Goal: Information Seeking & Learning: Learn about a topic

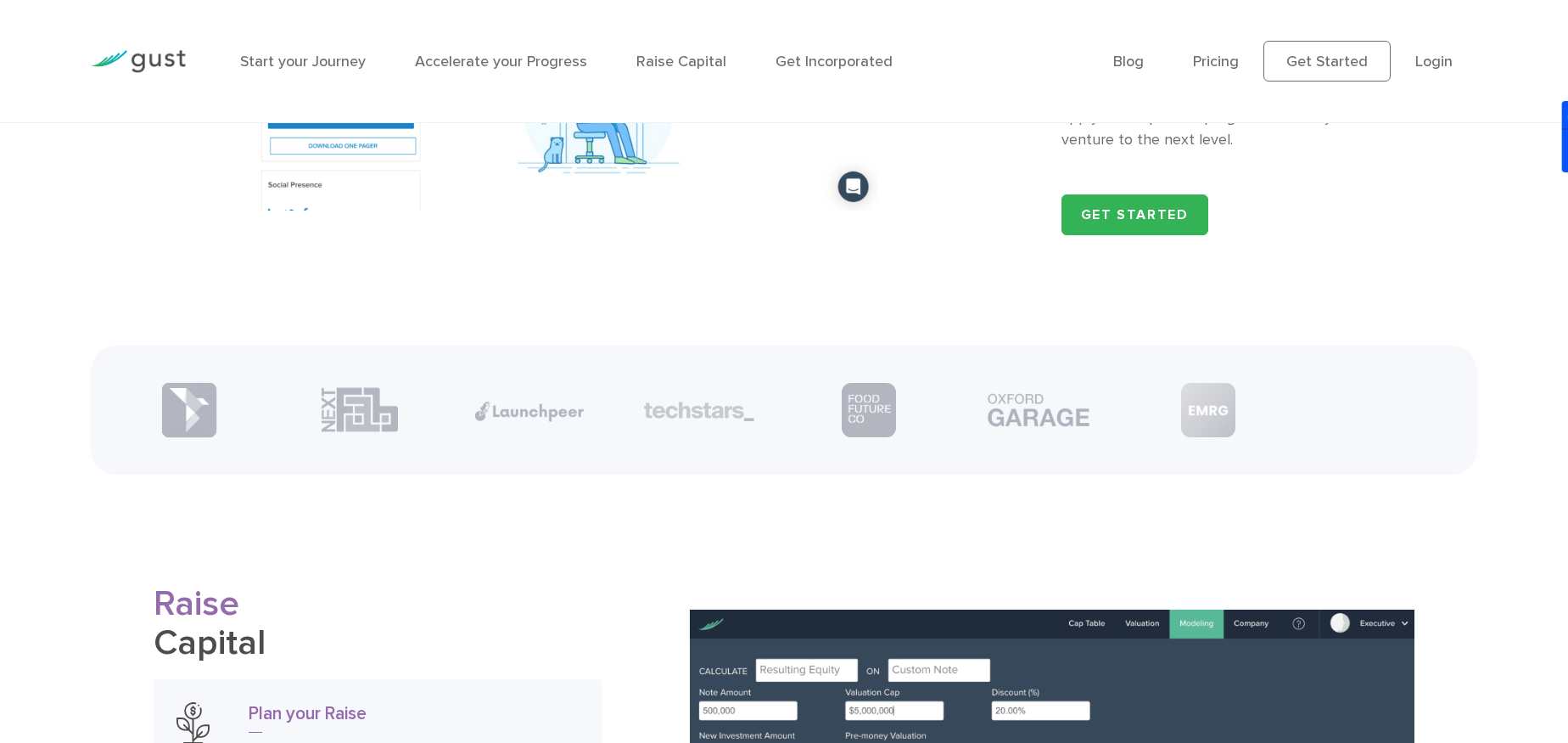
scroll to position [2307, 0]
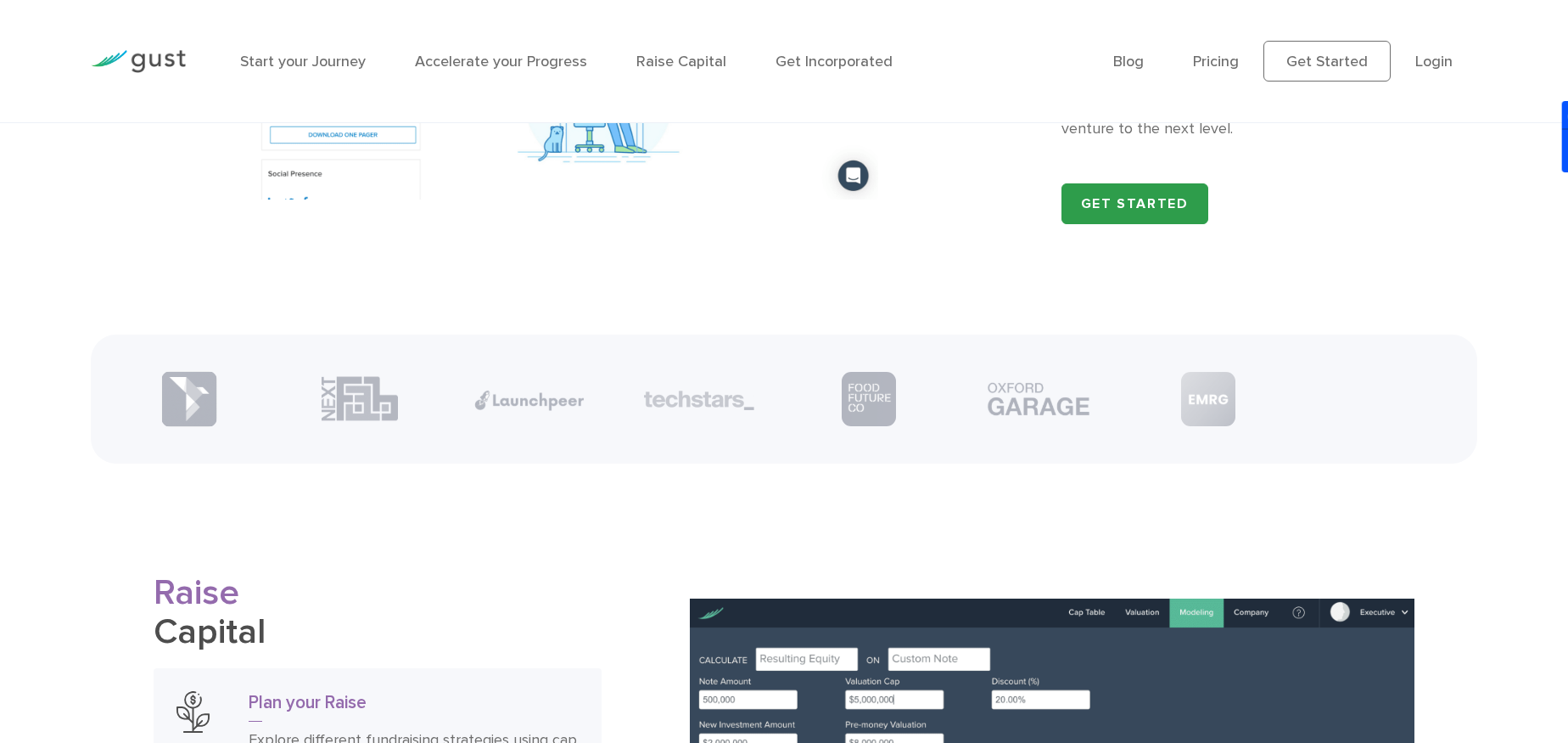
click at [1165, 224] on link "Get Started" at bounding box center [1135, 203] width 147 height 40
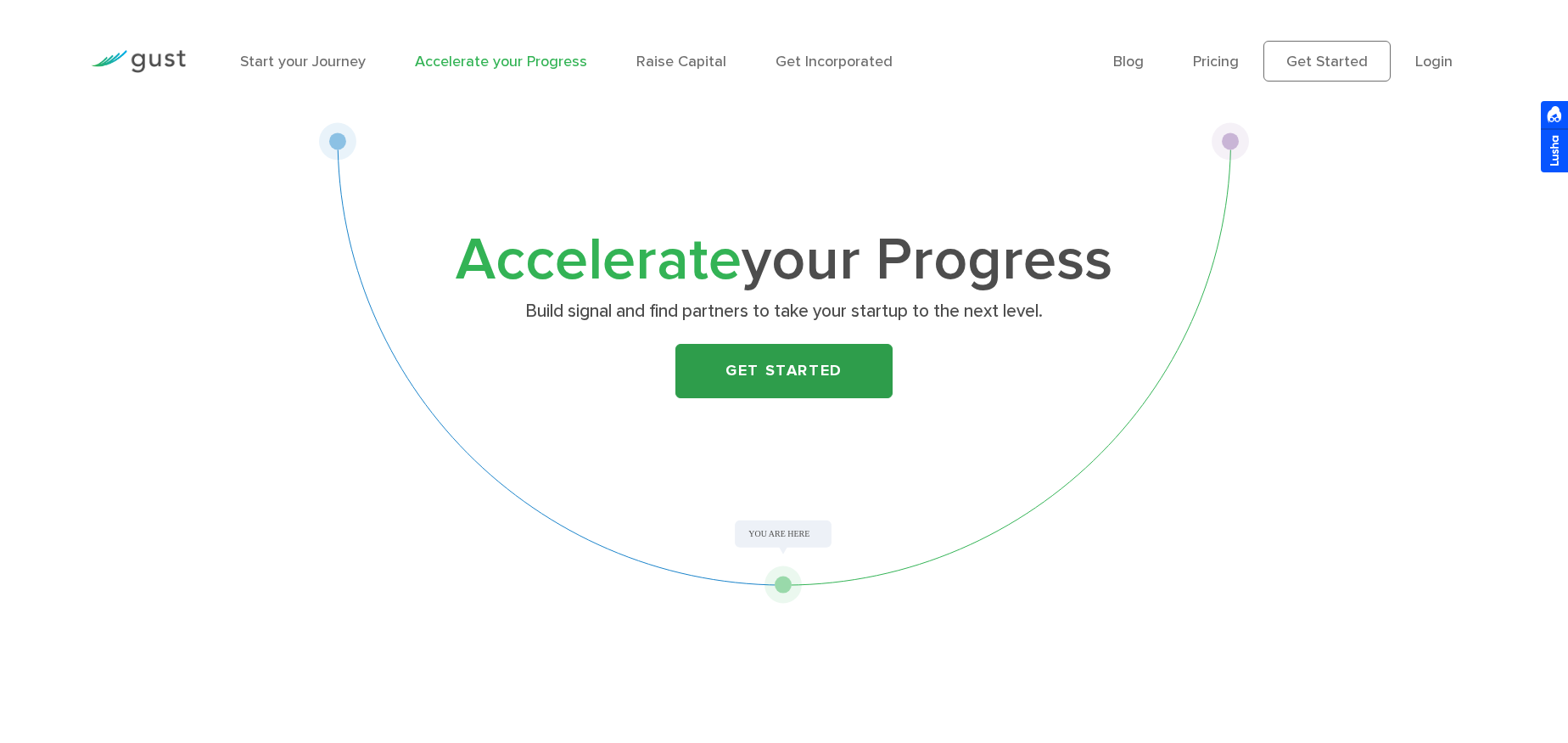
click at [779, 362] on link "Get Started" at bounding box center [784, 371] width 217 height 54
click at [680, 56] on link "Raise Capital" at bounding box center [681, 61] width 90 height 18
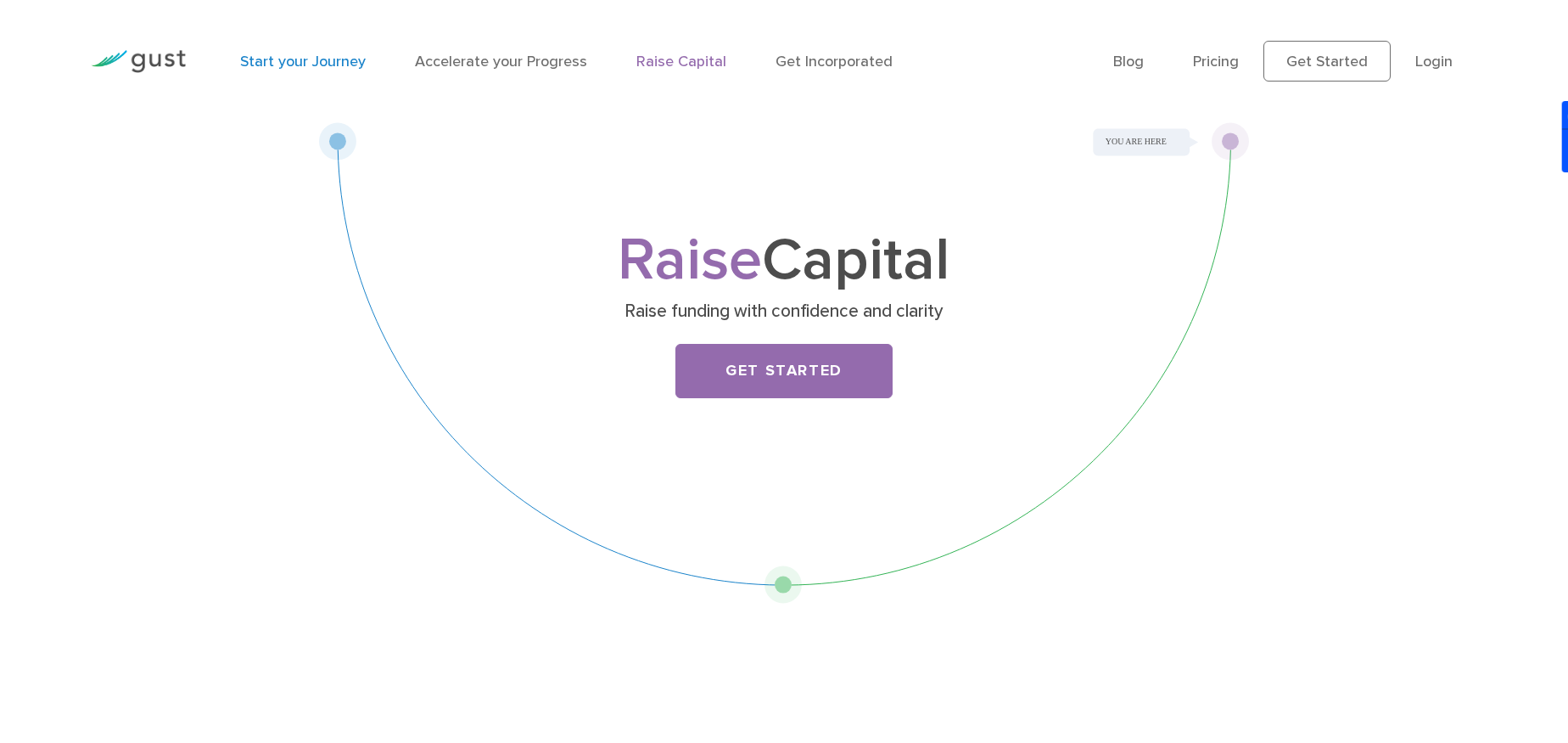
click at [304, 54] on link "Start your Journey" at bounding box center [303, 61] width 126 height 18
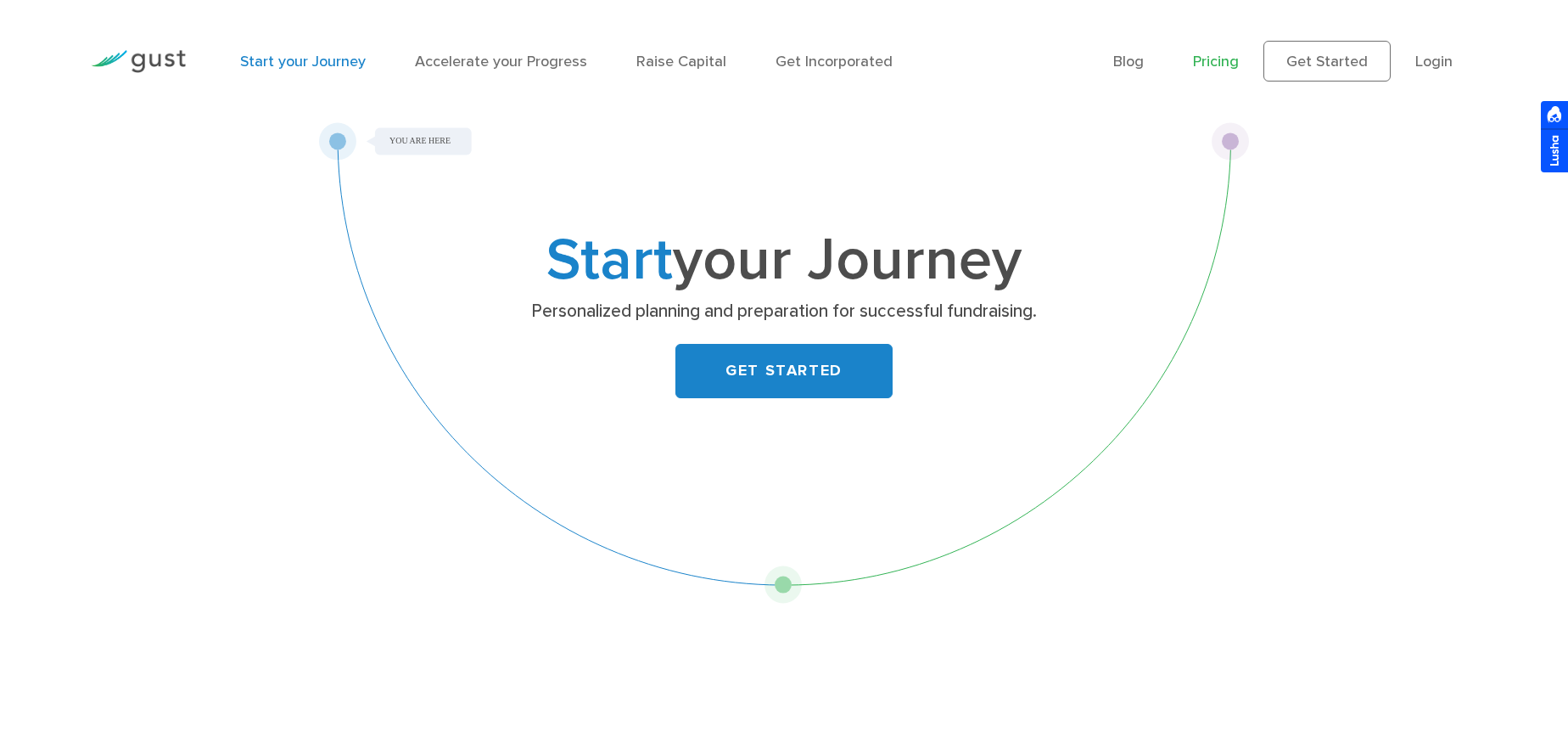
click at [1210, 64] on link "Pricing" at bounding box center [1216, 61] width 46 height 18
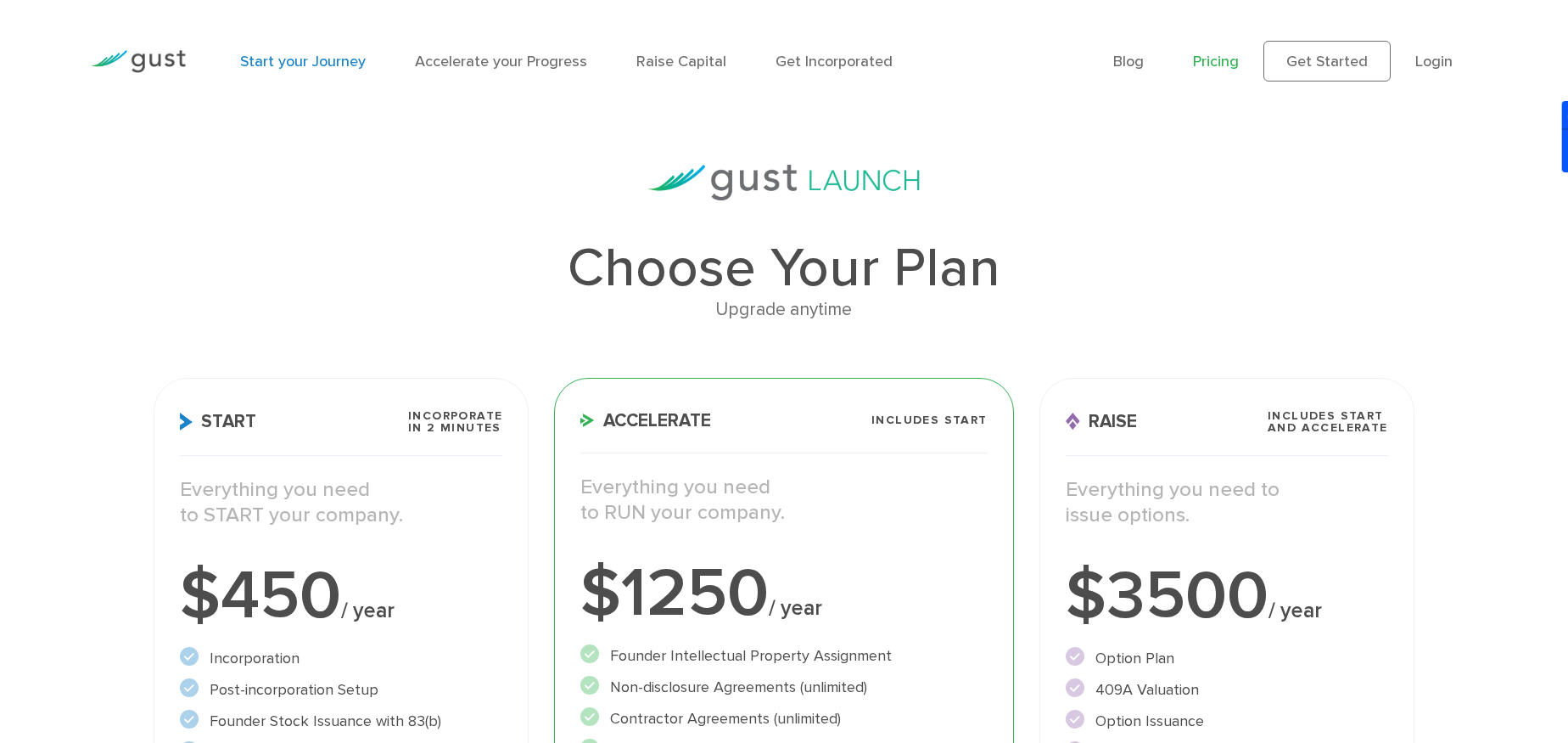
click at [300, 59] on link "Start your Journey" at bounding box center [303, 61] width 126 height 18
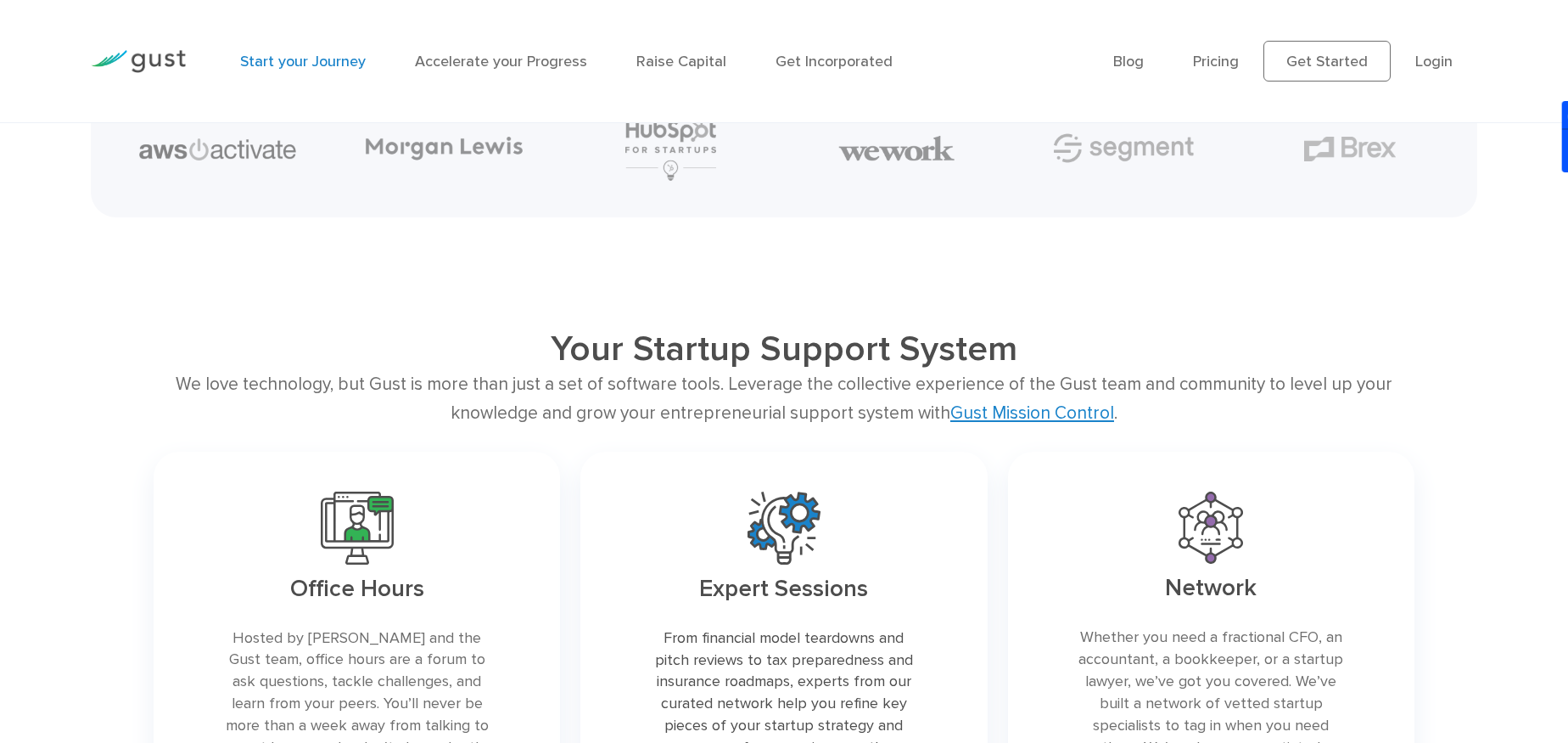
scroll to position [2948, 0]
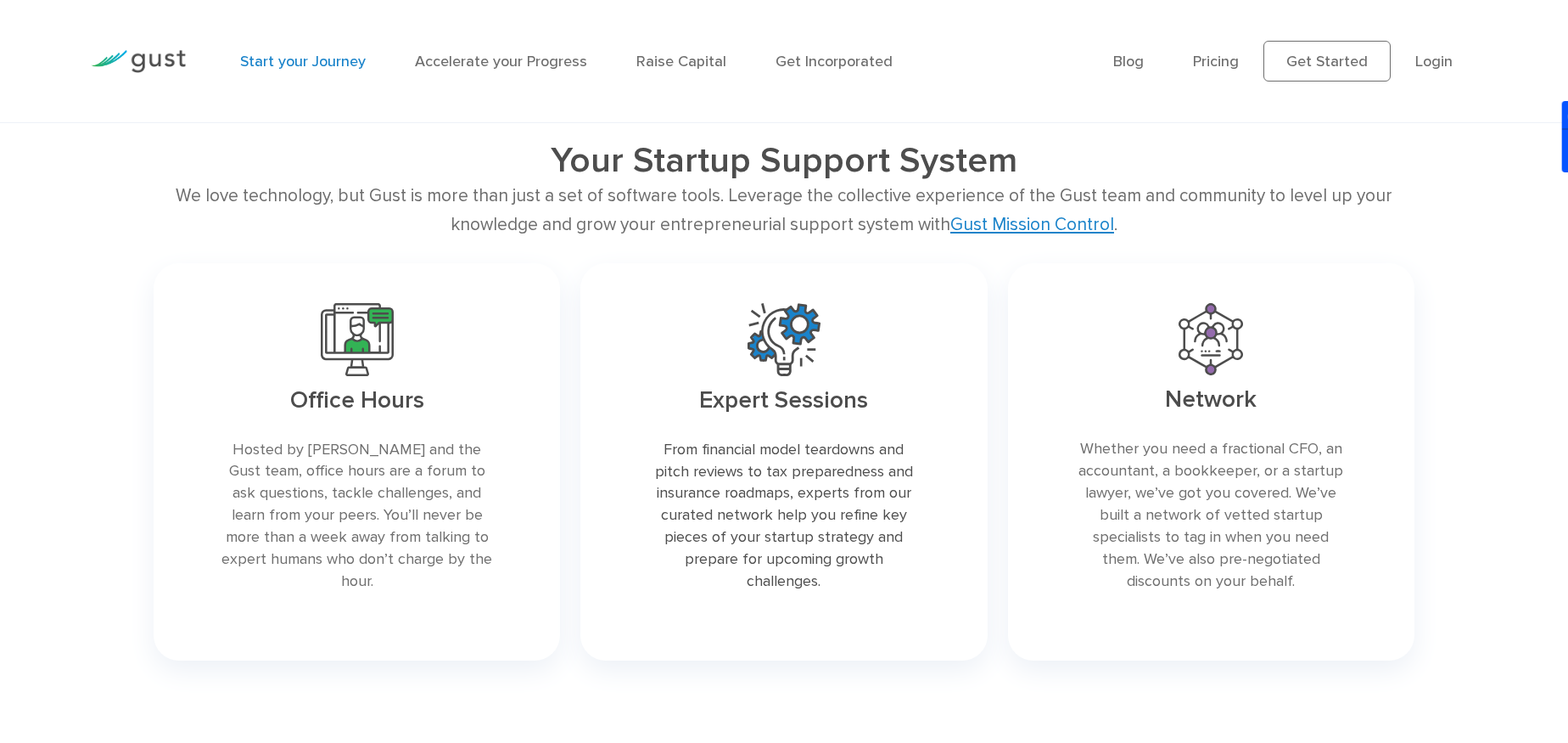
click at [1046, 227] on link "Gust Mission Control" at bounding box center [1032, 224] width 164 height 21
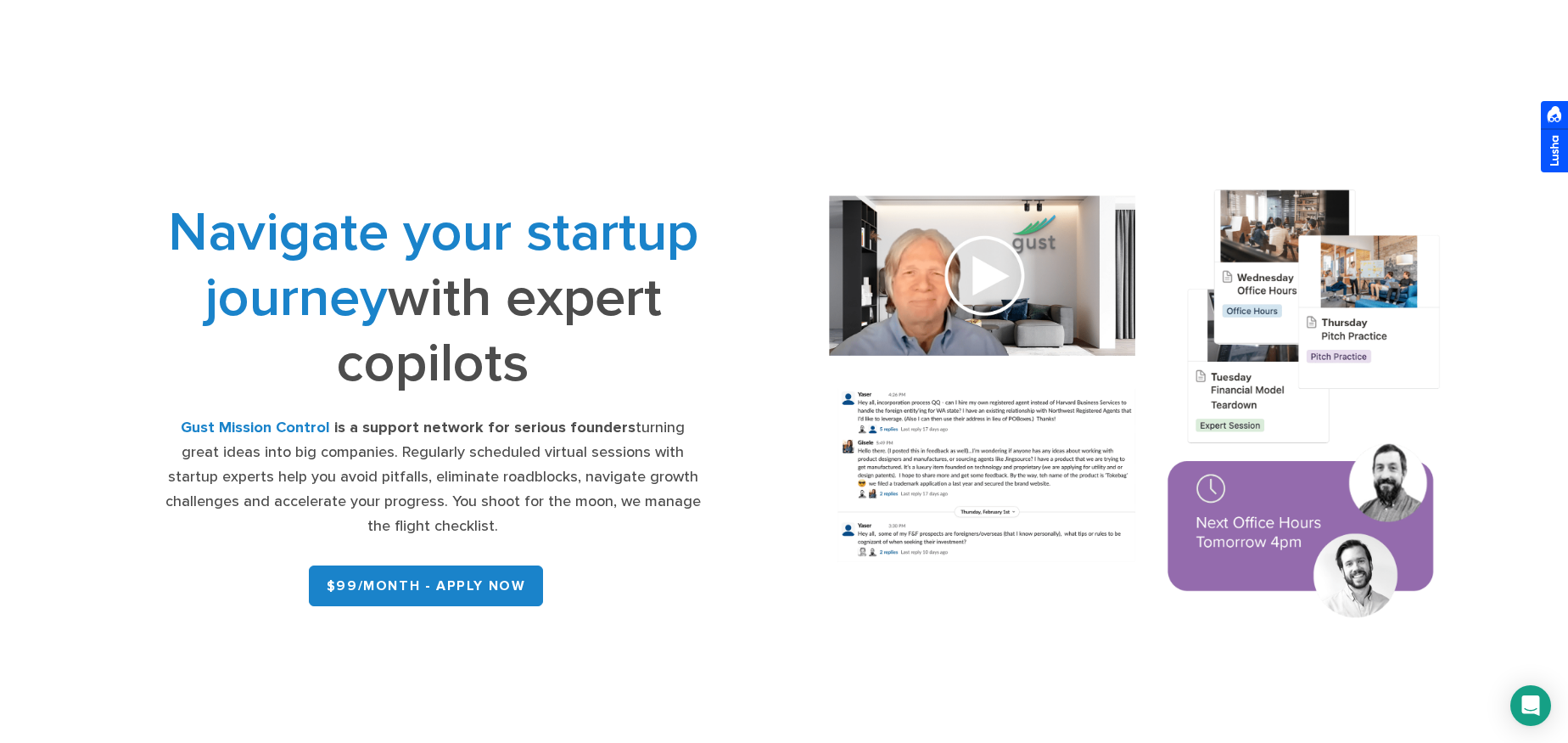
click at [974, 280] on img at bounding box center [1136, 407] width 677 height 484
click at [984, 278] on img at bounding box center [1136, 407] width 677 height 484
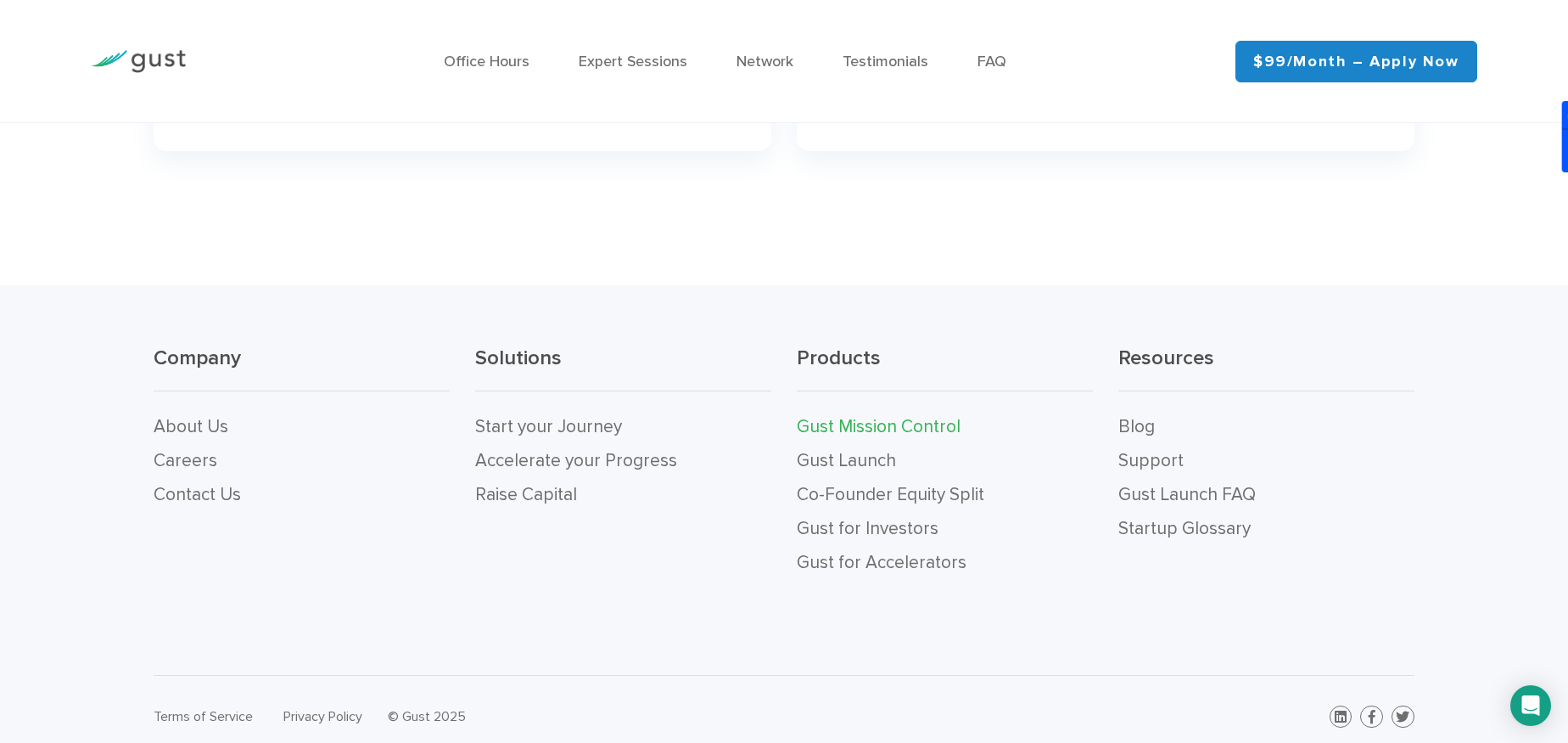
scroll to position [5631, 0]
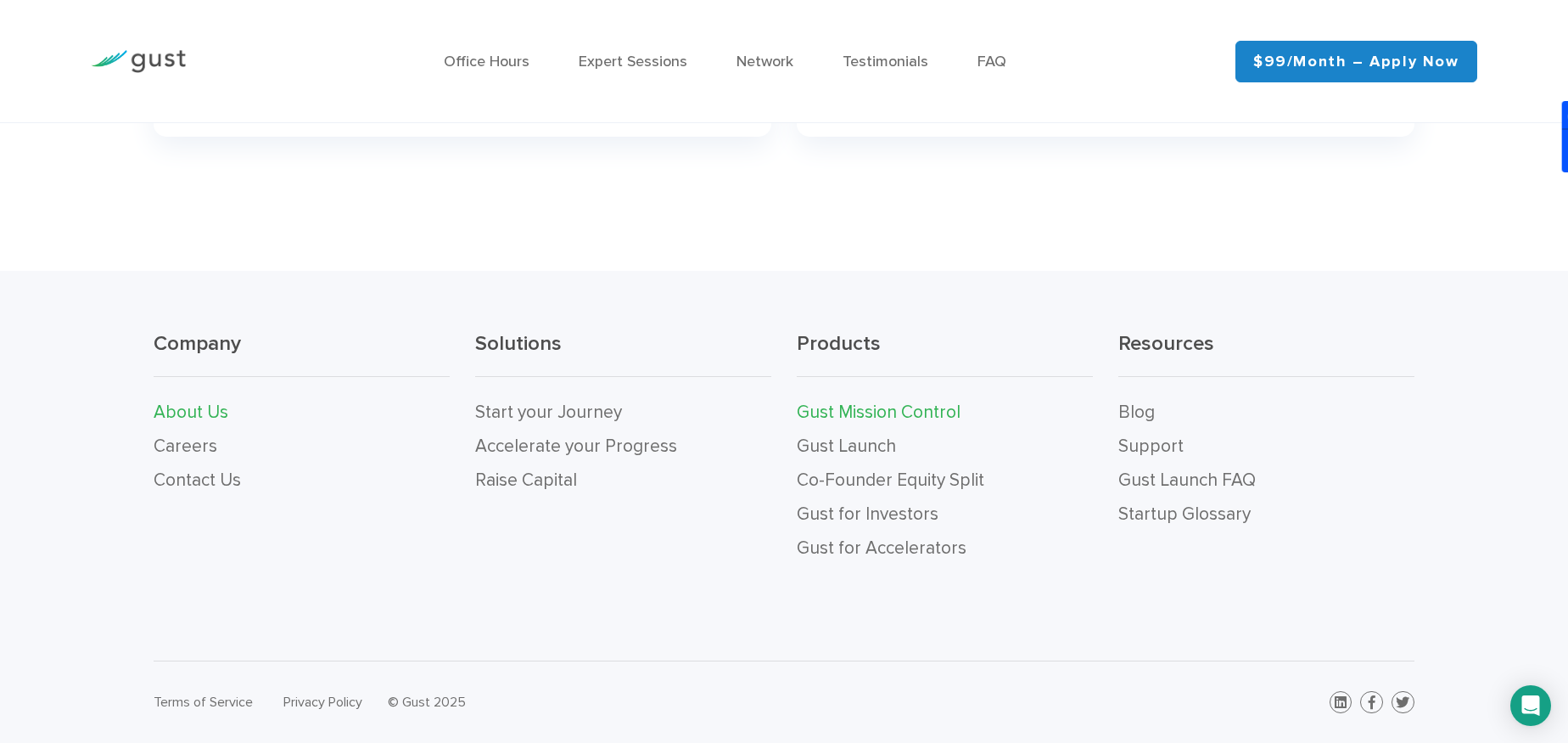
click at [211, 414] on link "About Us" at bounding box center [191, 412] width 75 height 21
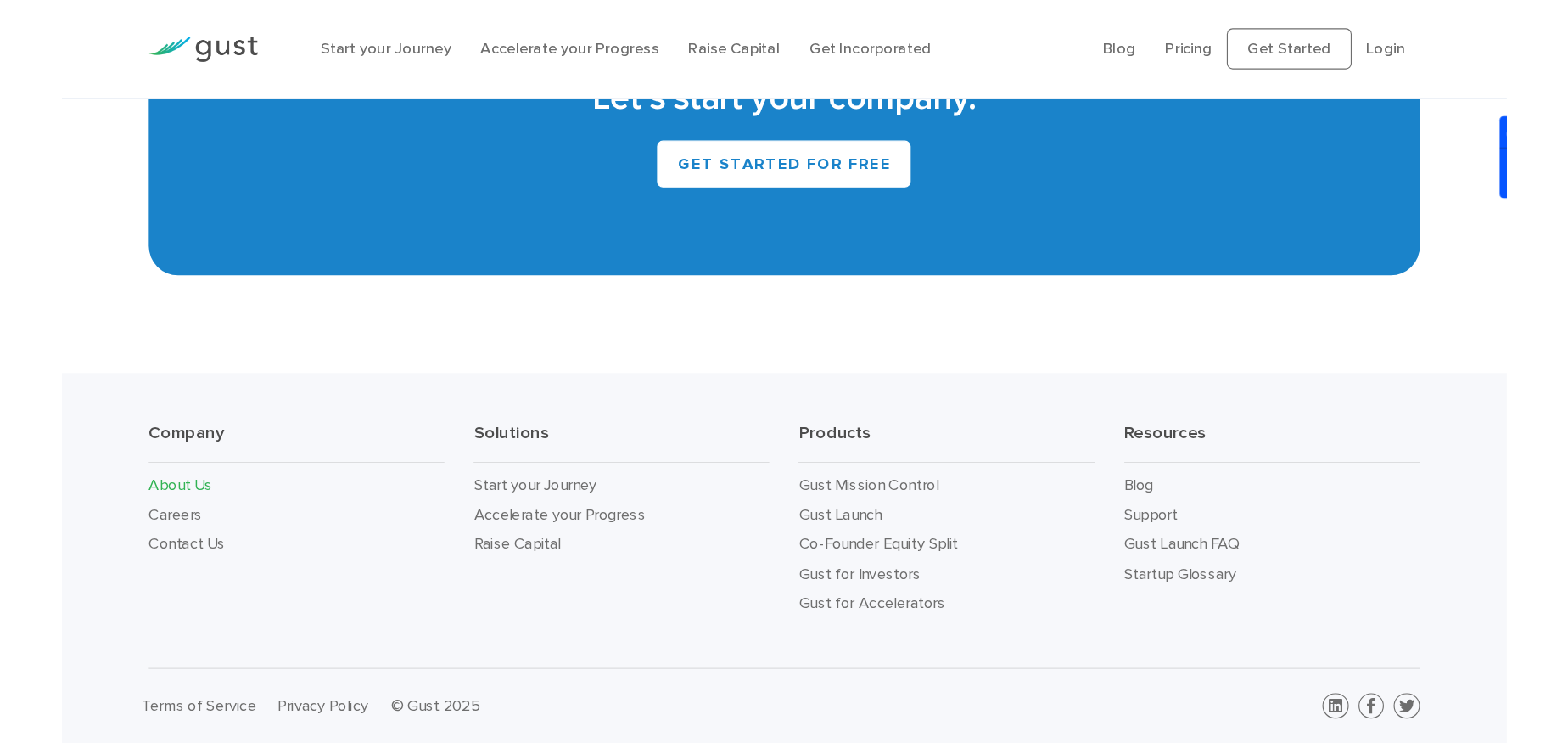
scroll to position [1577, 0]
